Goal: Navigation & Orientation: Go to known website

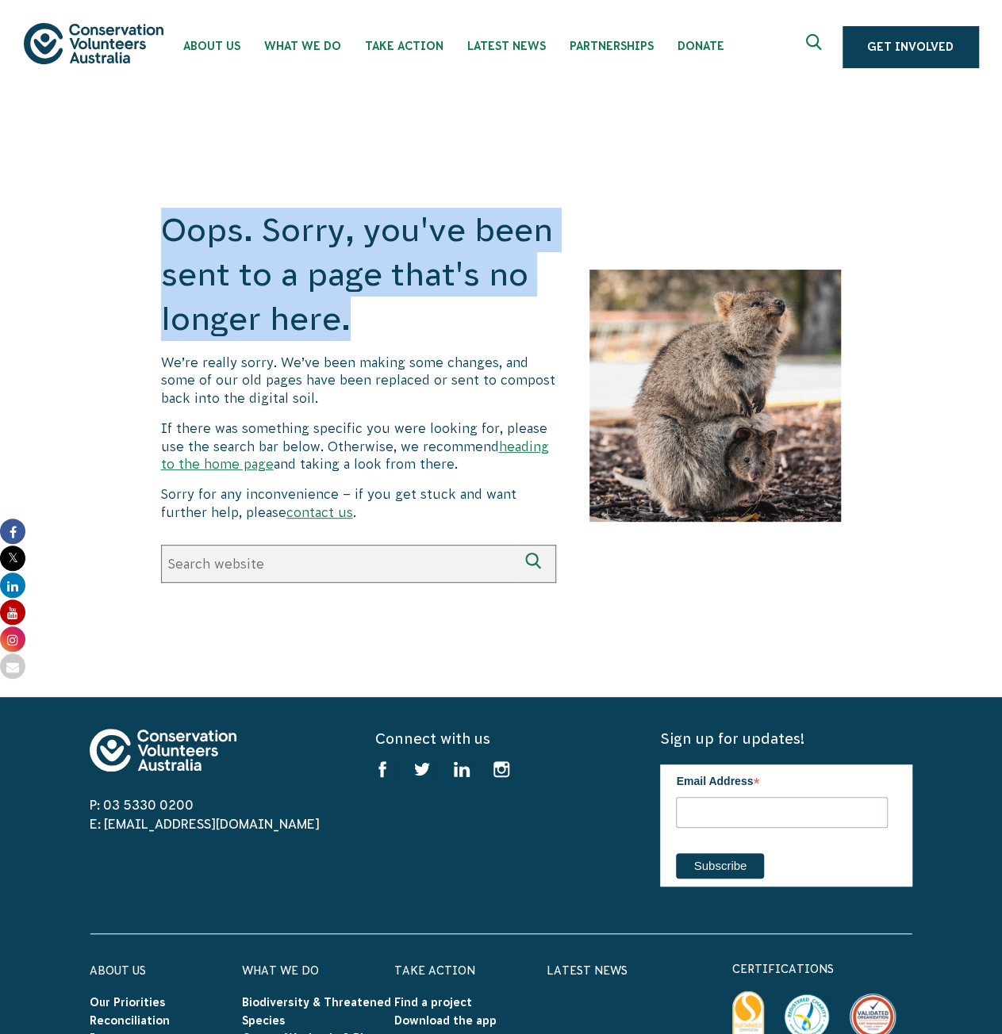
drag, startPoint x: 160, startPoint y: 223, endPoint x: 349, endPoint y: 313, distance: 209.3
click at [349, 313] on h1 "Oops. Sorry, you've been sent to a page that's no longer here." at bounding box center [358, 274] width 395 height 133
copy h1 "Oops. Sorry, you've been sent to a page that's no longer here."
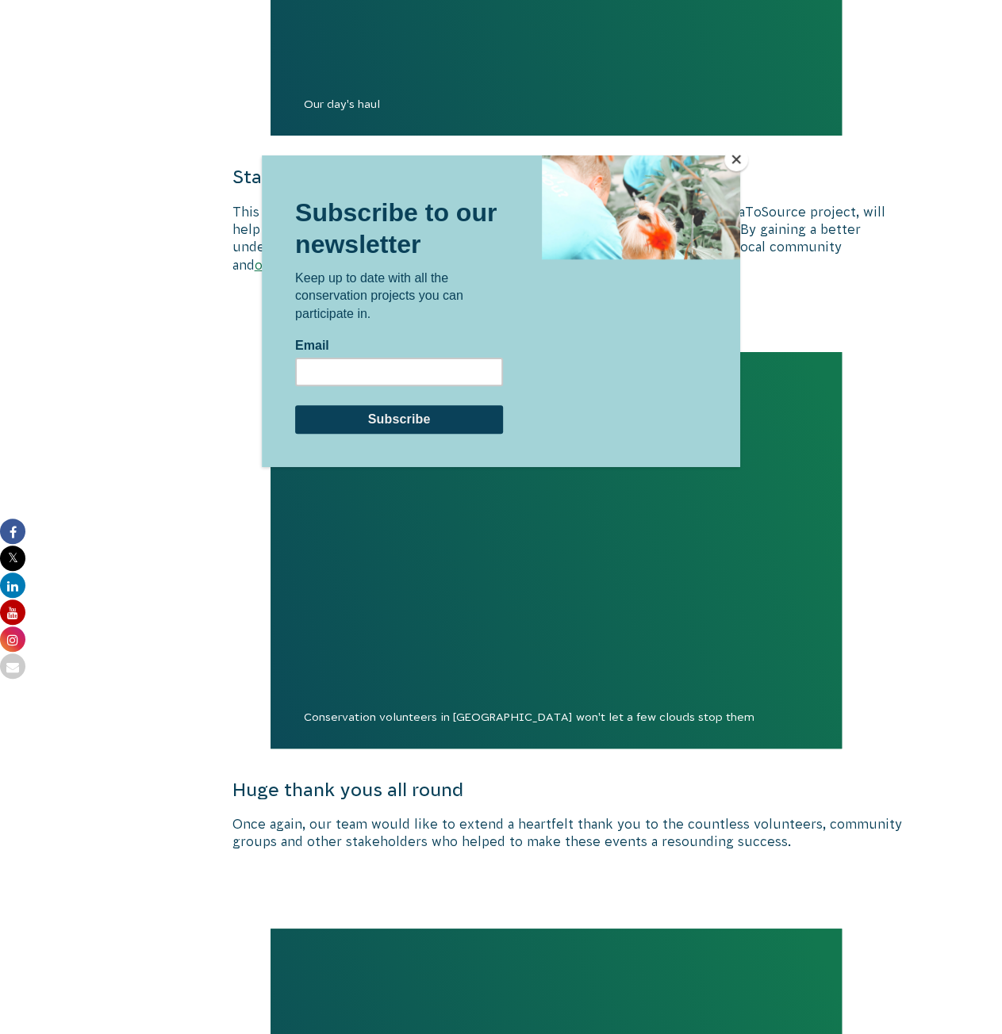
scroll to position [2934, 0]
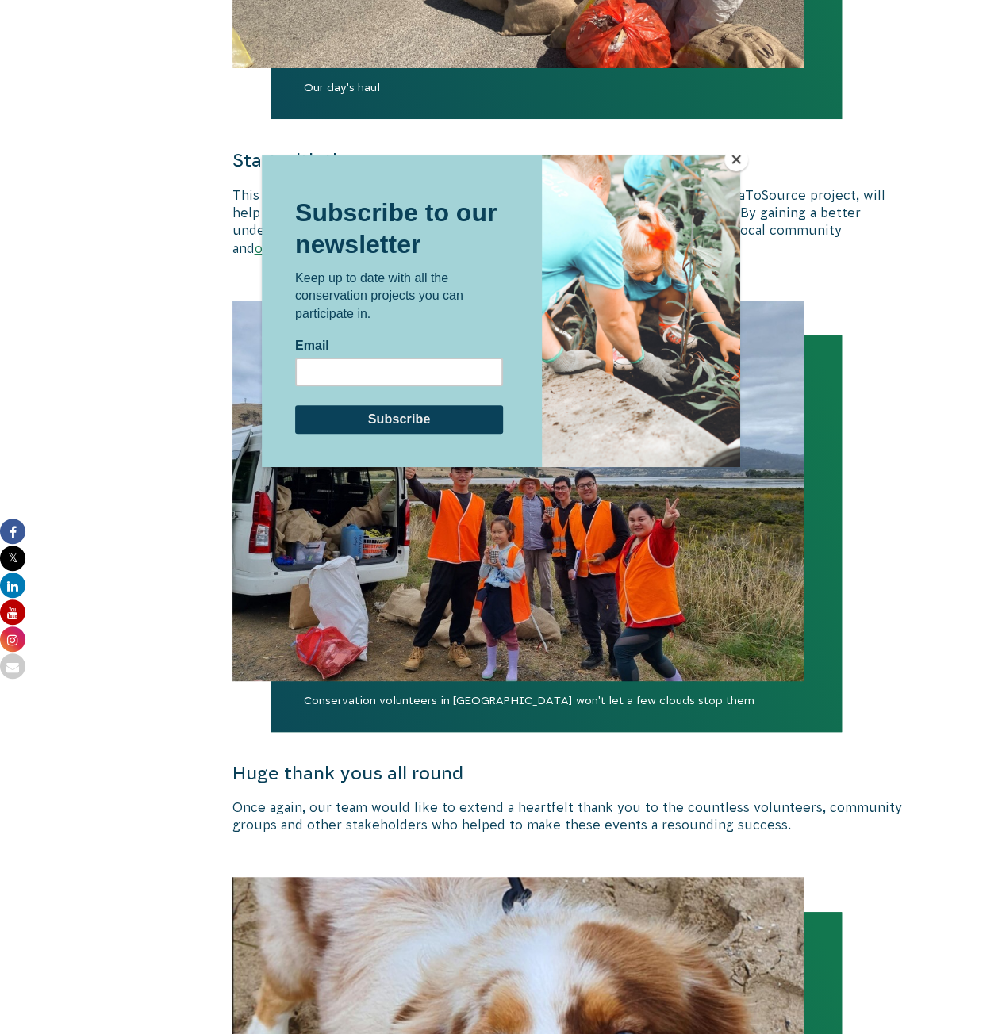
click at [734, 156] on button "Close" at bounding box center [736, 160] width 24 height 24
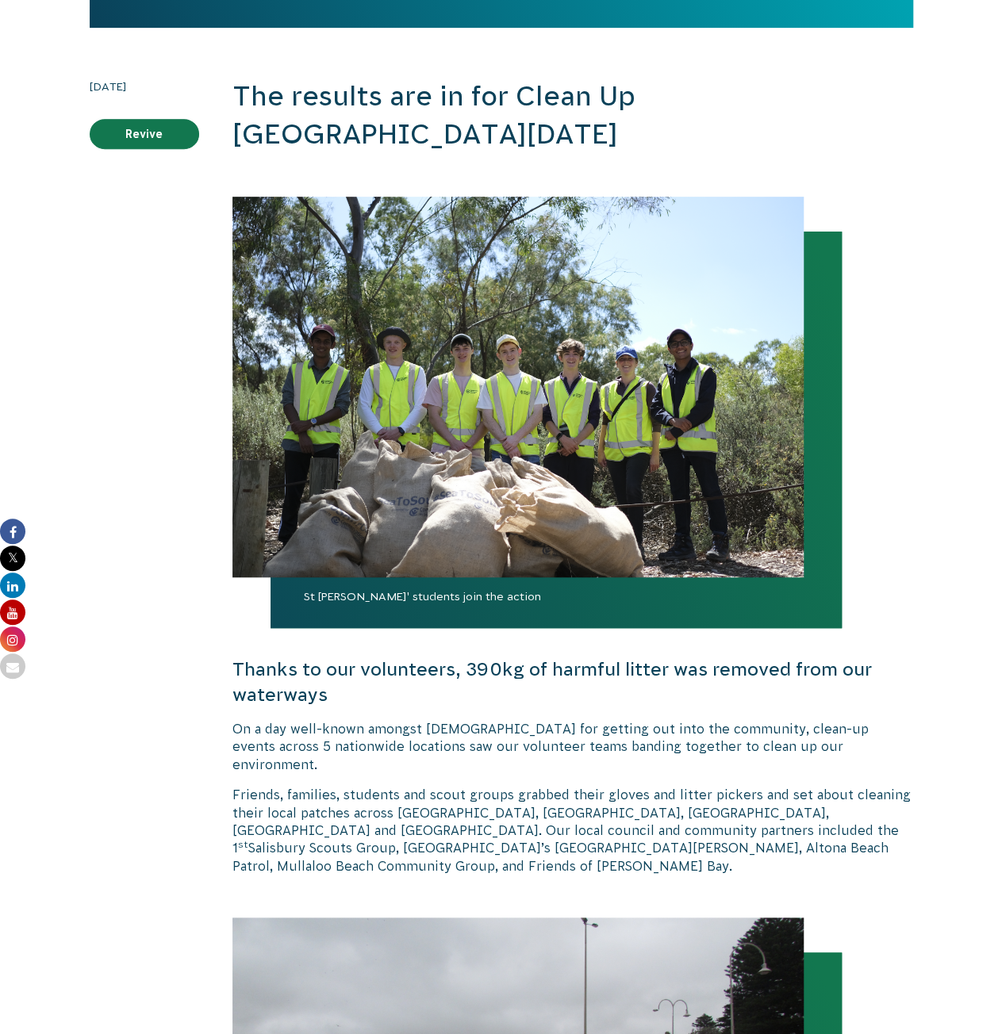
scroll to position [793, 0]
